Goal: Task Accomplishment & Management: Complete application form

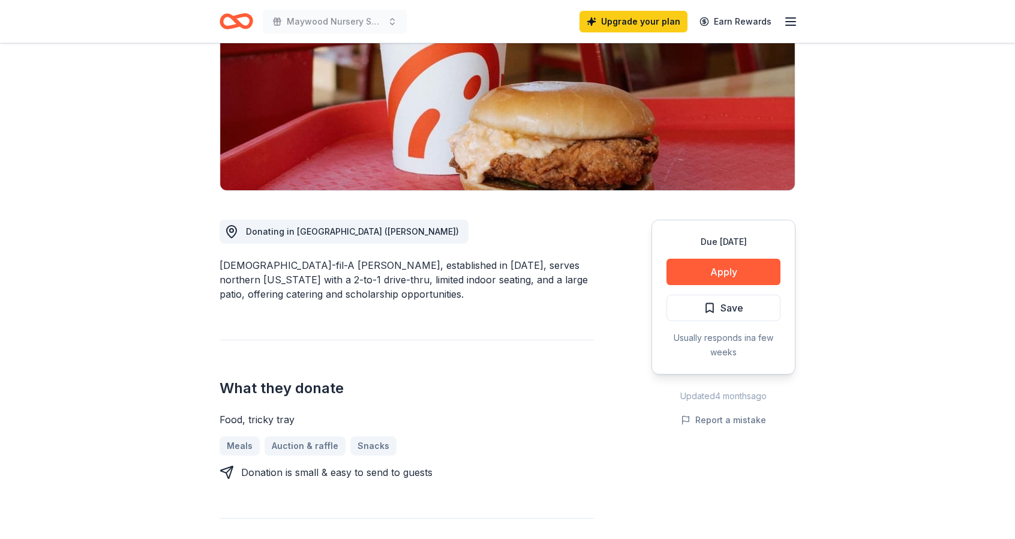
scroll to position [180, 0]
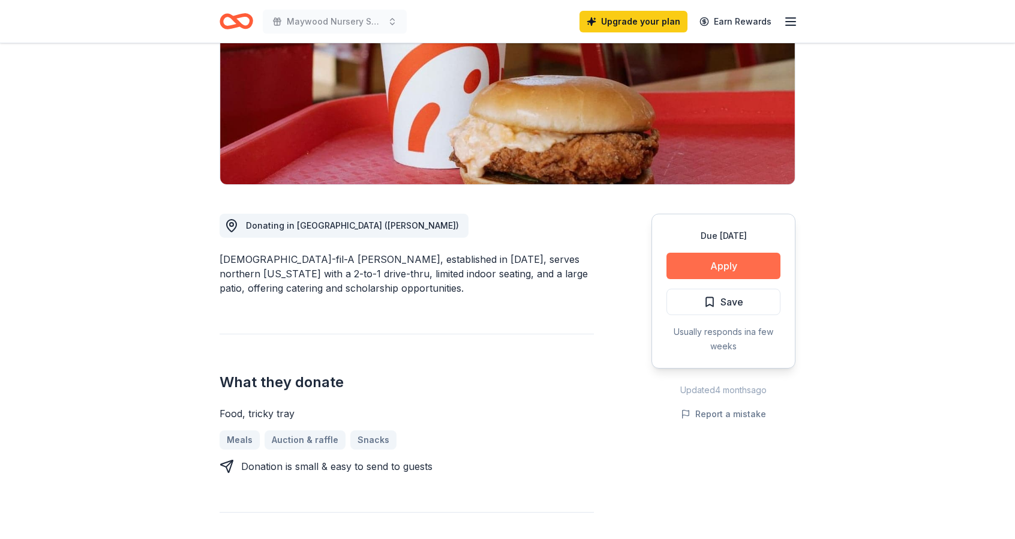
click at [701, 263] on button "Apply" at bounding box center [723, 266] width 114 height 26
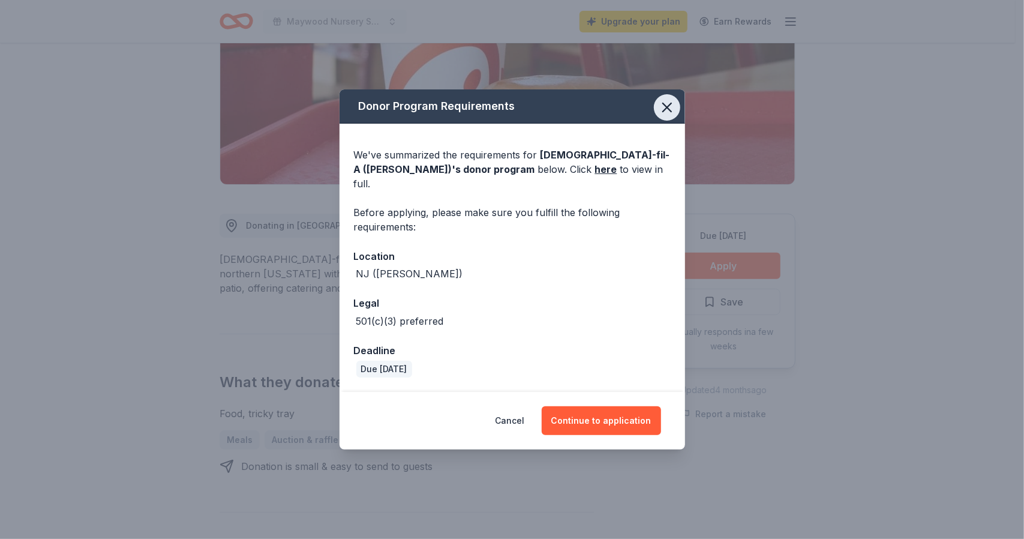
click at [665, 116] on icon "button" at bounding box center [667, 107] width 17 height 17
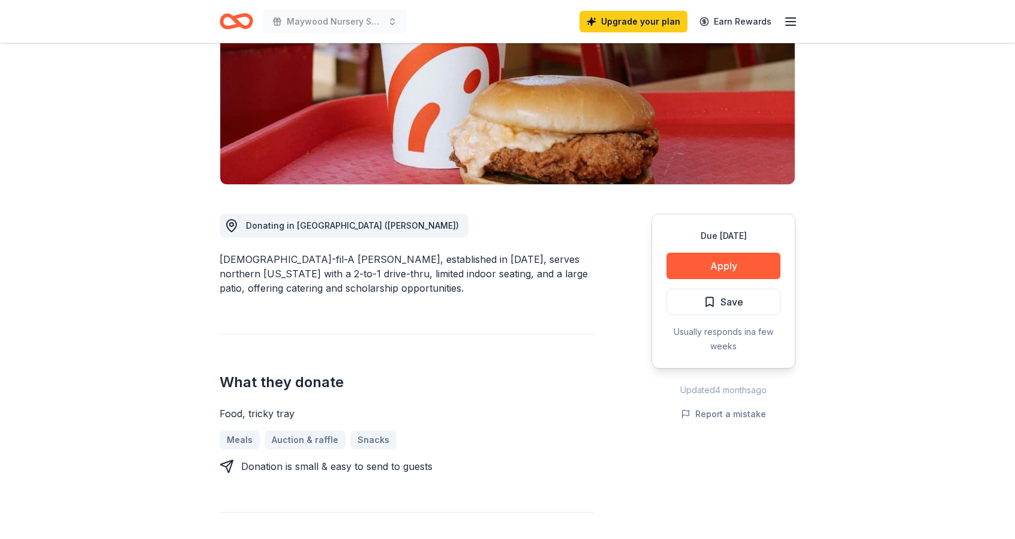
click at [238, 16] on icon "Home" at bounding box center [242, 21] width 19 height 12
click at [244, 22] on icon "Home" at bounding box center [237, 21] width 34 height 28
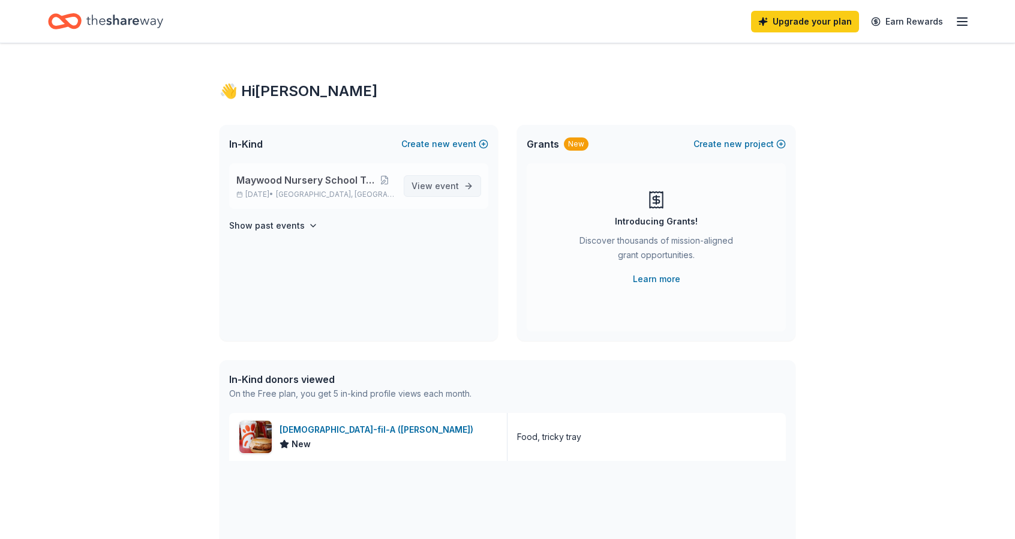
click at [425, 184] on span "View event" at bounding box center [435, 186] width 47 height 14
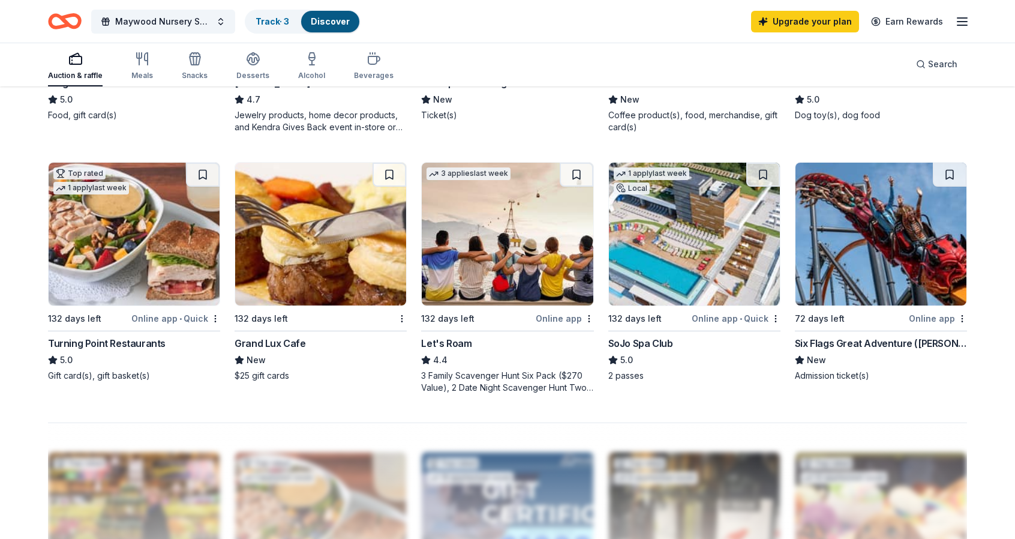
scroll to position [900, 0]
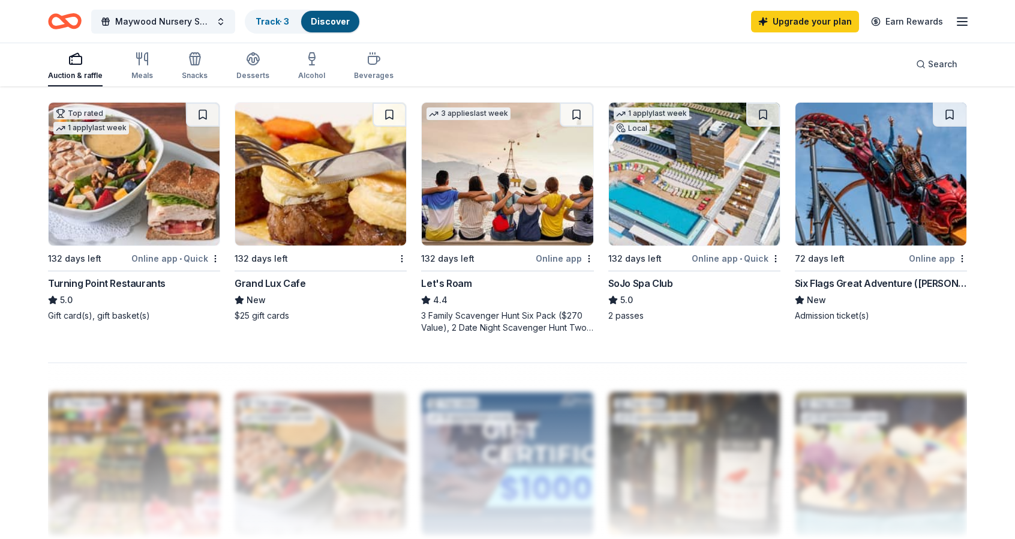
click at [618, 219] on img at bounding box center [694, 174] width 171 height 143
click at [362, 239] on img at bounding box center [320, 174] width 171 height 143
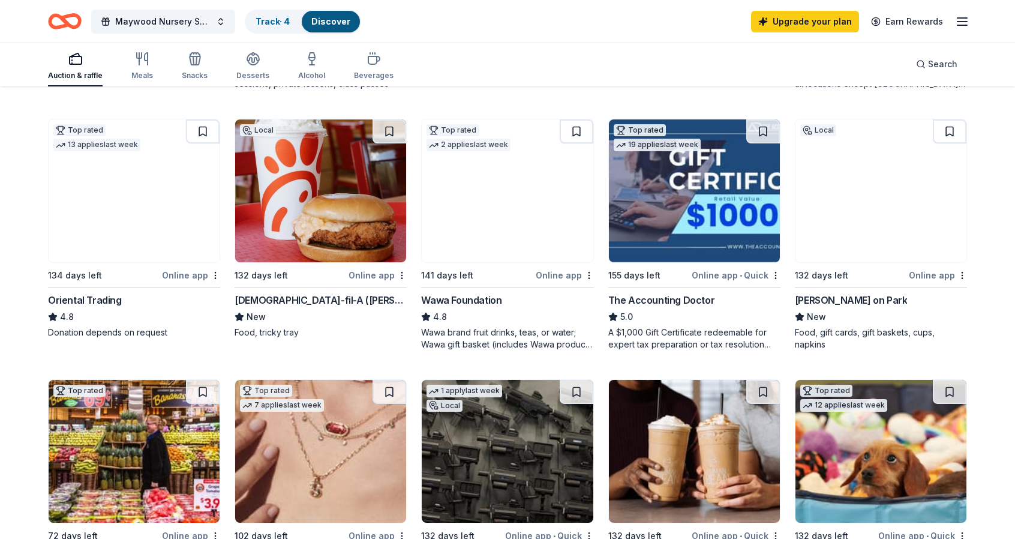
scroll to position [360, 0]
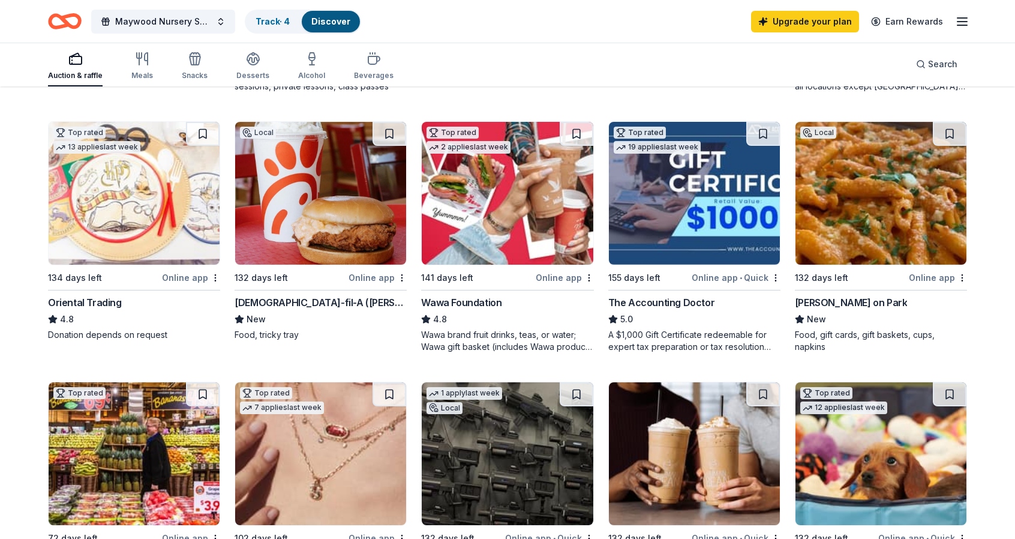
click at [176, 425] on img at bounding box center [134, 453] width 171 height 143
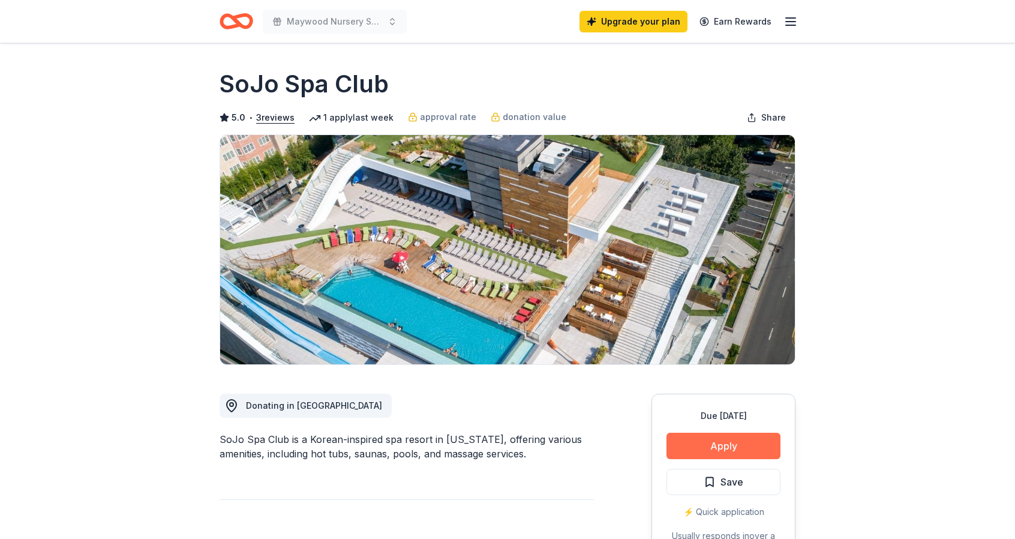
click at [684, 446] on button "Apply" at bounding box center [723, 445] width 114 height 26
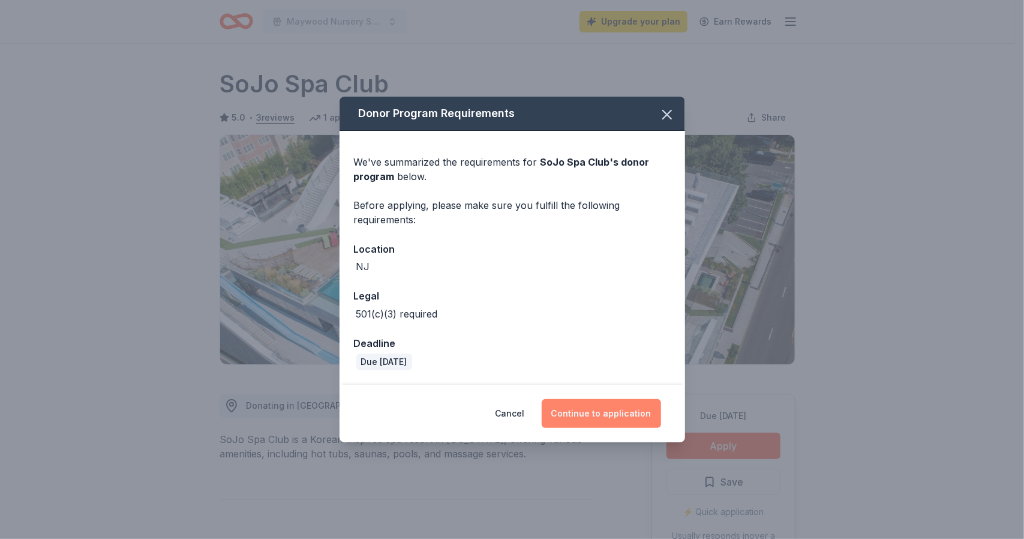
click at [615, 406] on button "Continue to application" at bounding box center [601, 413] width 119 height 29
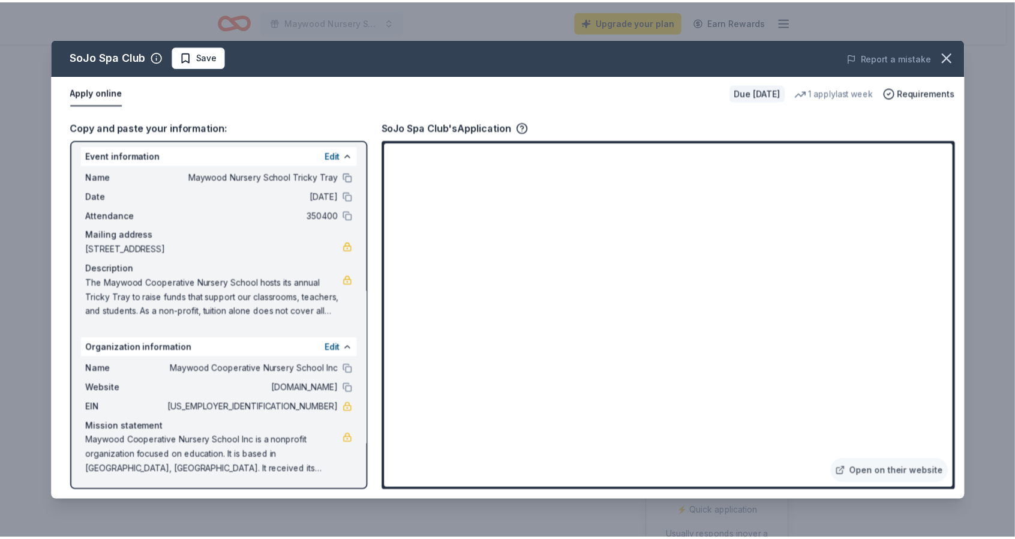
scroll to position [7, 0]
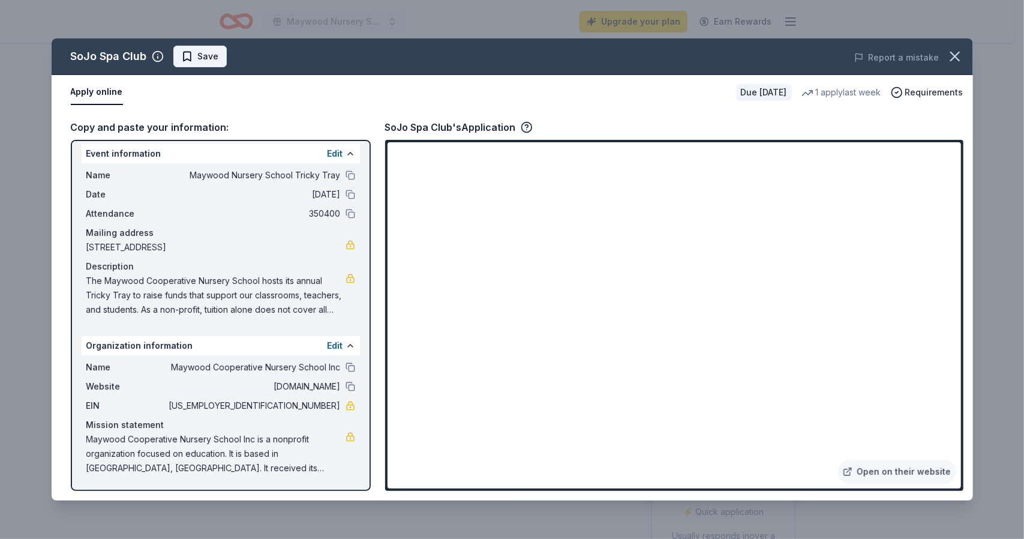
click at [207, 65] on button "Save" at bounding box center [199, 57] width 53 height 22
click at [238, 61] on html "Maywood Nursery School Tricky Tray Upgrade your plan Earn Rewards Due in 132 da…" at bounding box center [512, 269] width 1024 height 539
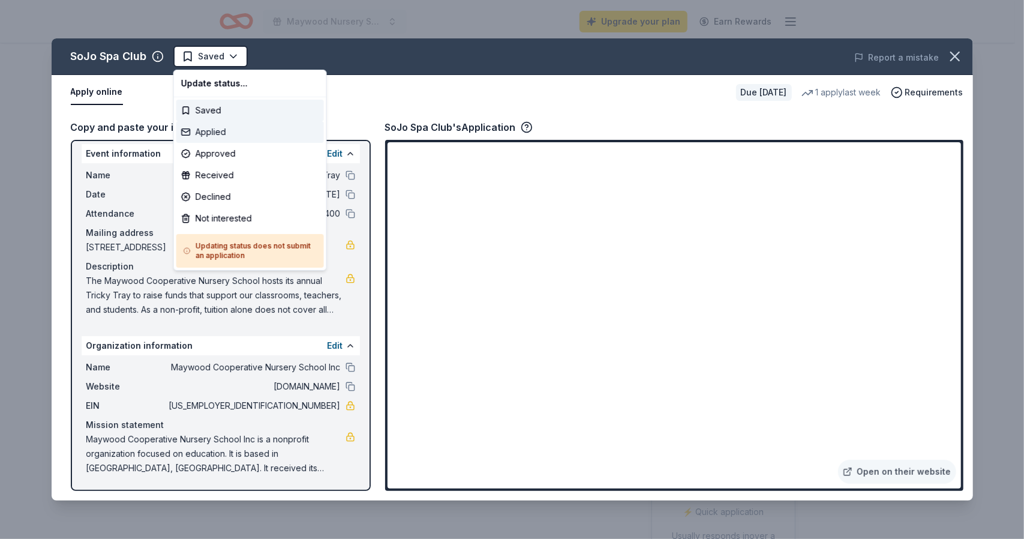
click at [246, 128] on div "Applied" at bounding box center [250, 132] width 148 height 22
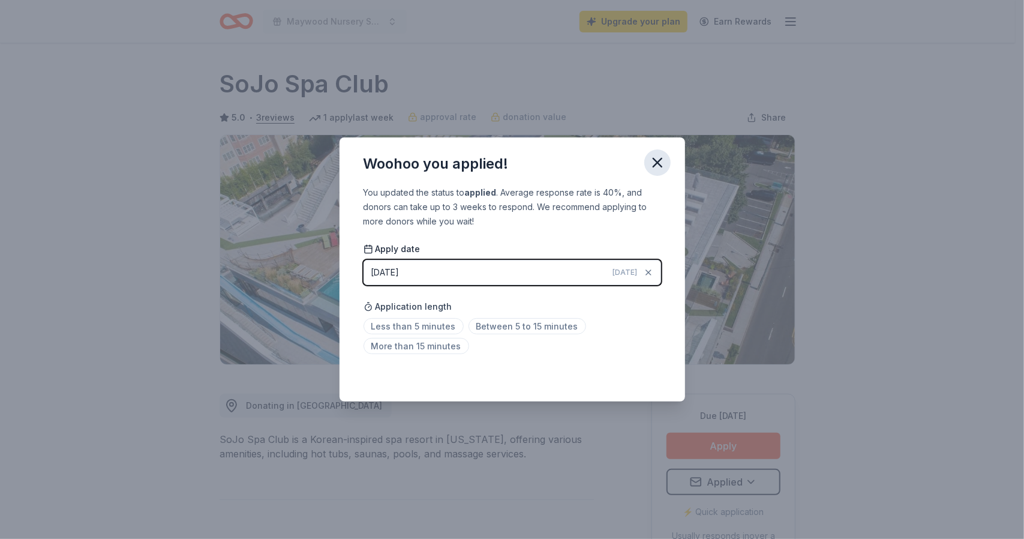
click at [659, 170] on icon "button" at bounding box center [657, 162] width 17 height 17
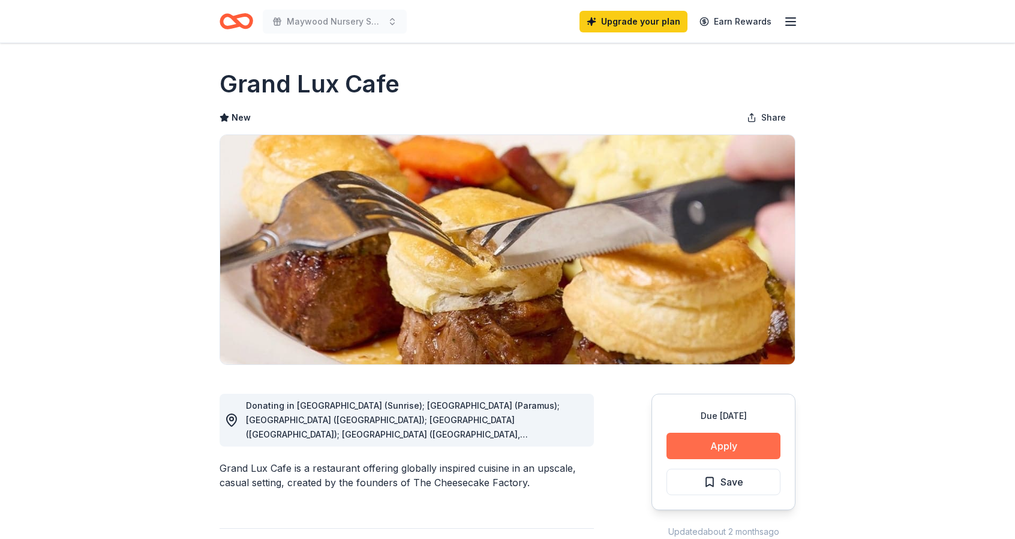
click at [680, 443] on button "Apply" at bounding box center [723, 445] width 114 height 26
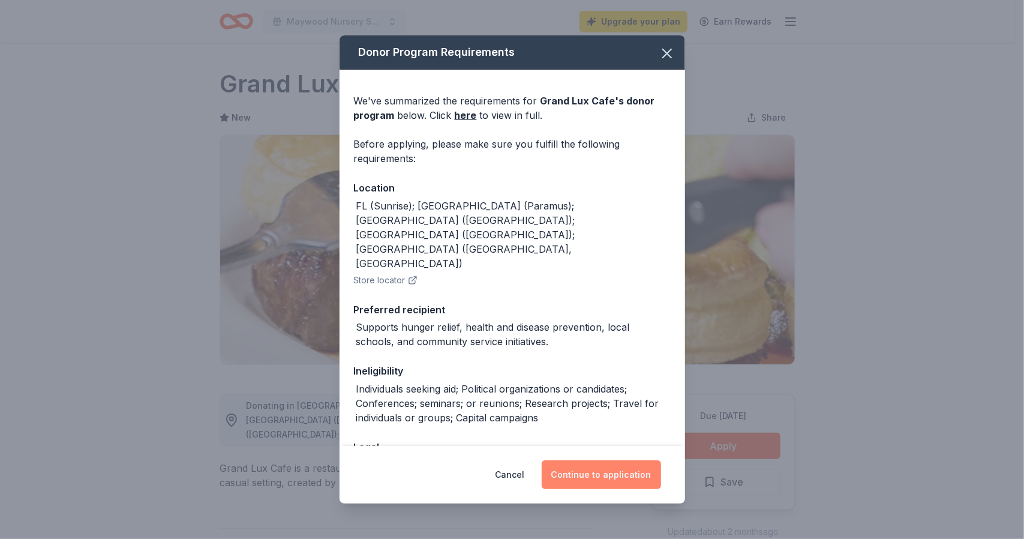
click at [607, 466] on button "Continue to application" at bounding box center [601, 474] width 119 height 29
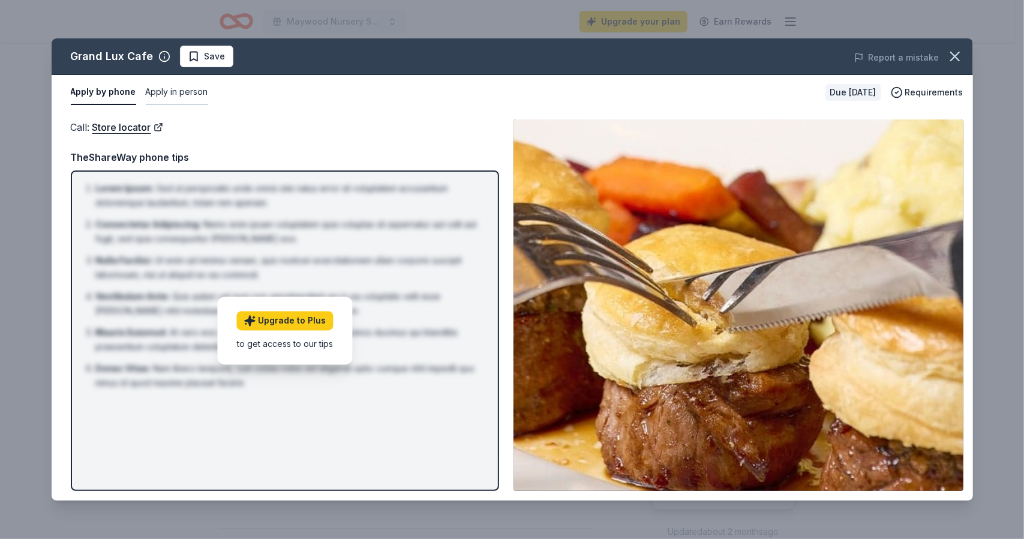
click at [156, 86] on button "Apply in person" at bounding box center [177, 92] width 62 height 25
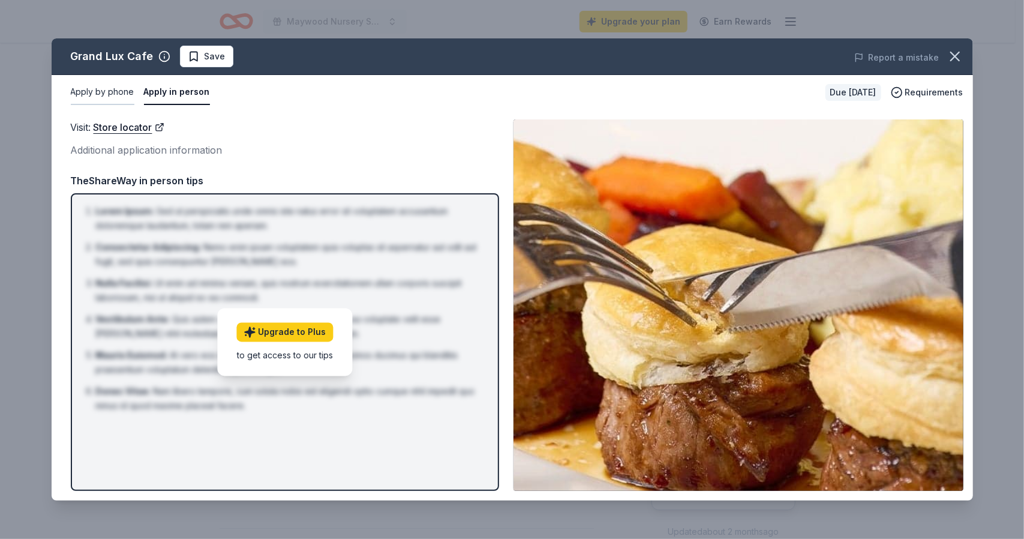
click at [112, 96] on button "Apply by phone" at bounding box center [103, 92] width 64 height 25
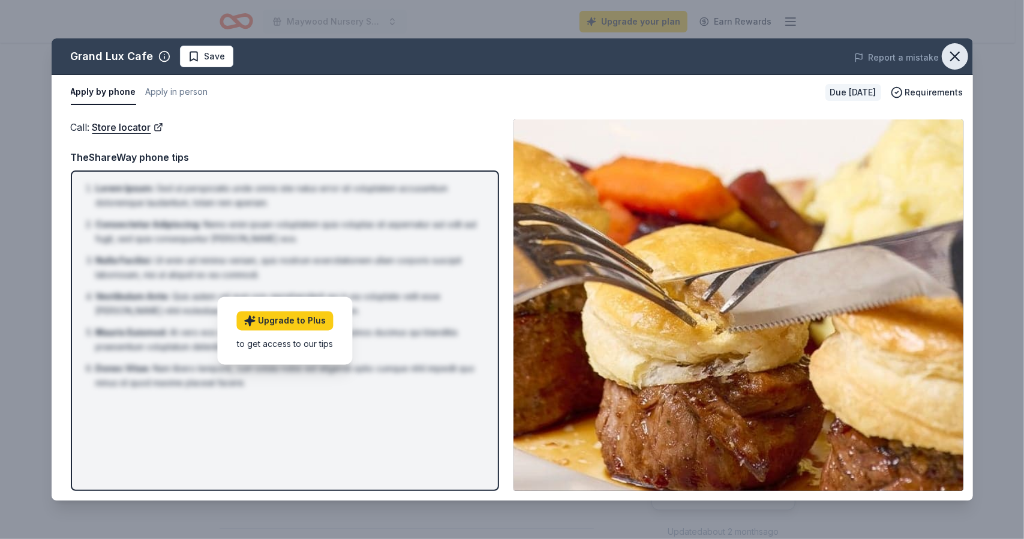
click at [957, 51] on icon "button" at bounding box center [955, 56] width 17 height 17
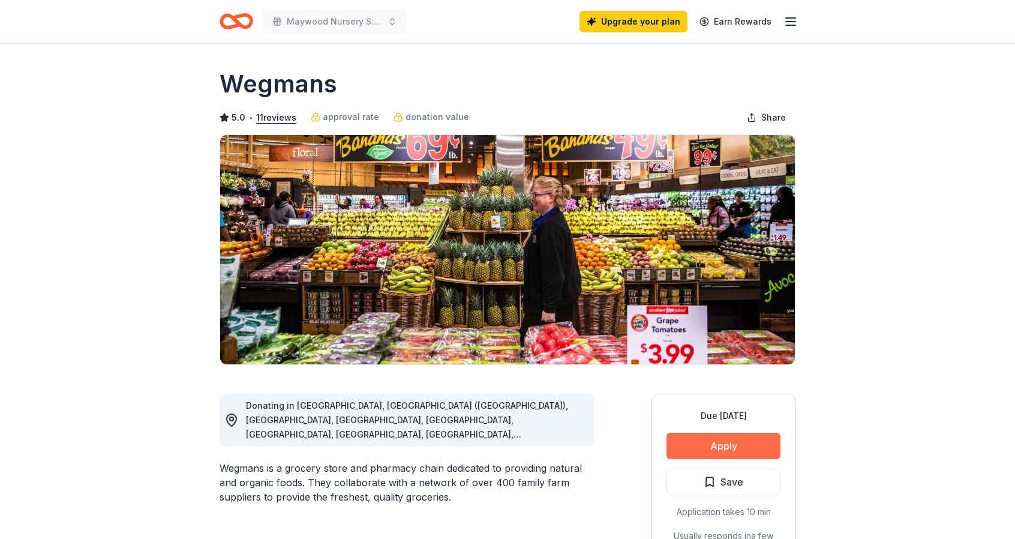
click at [684, 438] on button "Apply" at bounding box center [723, 445] width 114 height 26
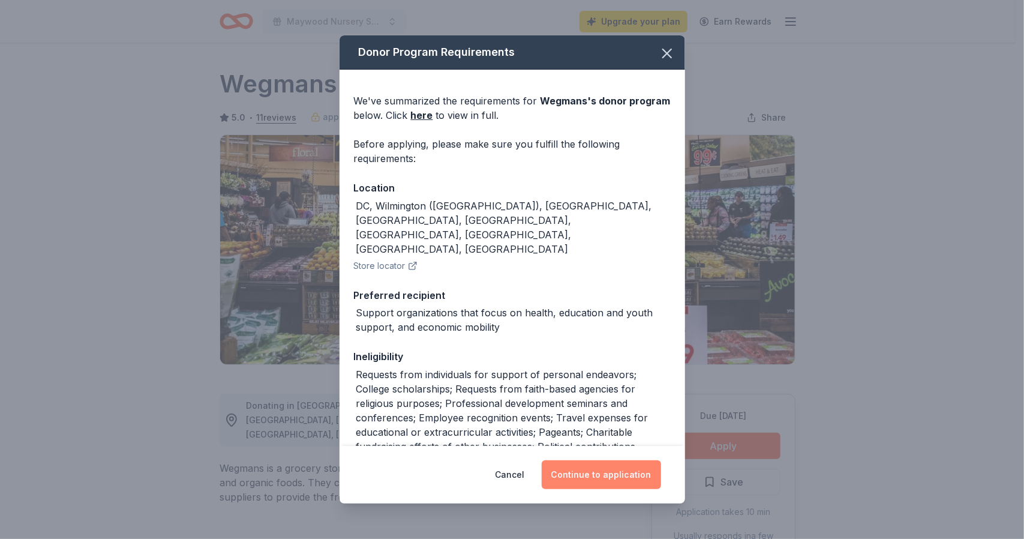
click at [614, 480] on button "Continue to application" at bounding box center [601, 474] width 119 height 29
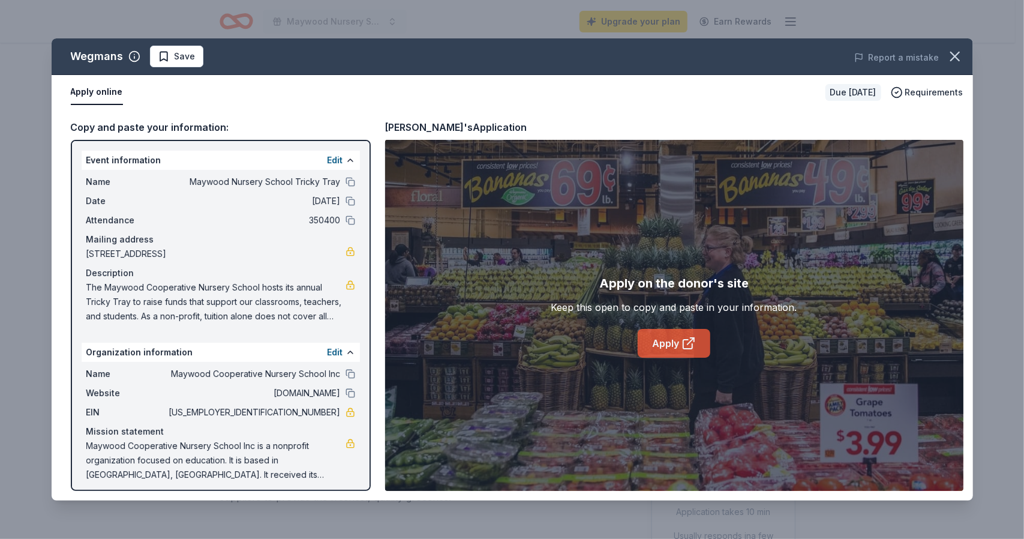
click at [666, 346] on link "Apply" at bounding box center [674, 343] width 73 height 29
